Goal: Task Accomplishment & Management: Complete application form

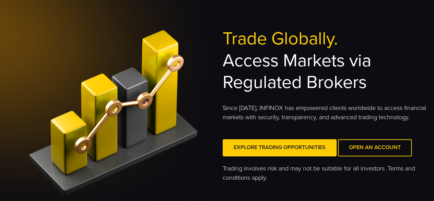
scroll to position [40, 0]
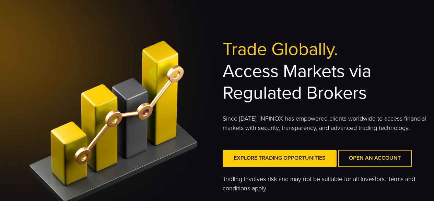
click at [375, 158] on span at bounding box center [375, 158] width 0 height 0
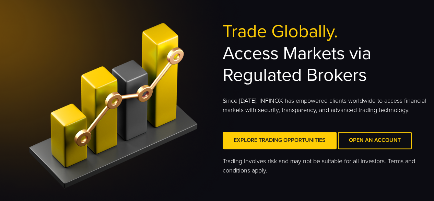
scroll to position [61, 0]
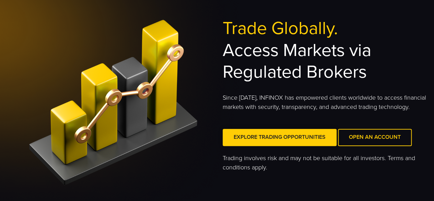
click at [280, 137] on span at bounding box center [280, 137] width 0 height 0
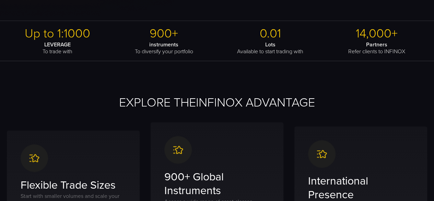
scroll to position [229, 0]
